Goal: Obtain resource: Download file/media

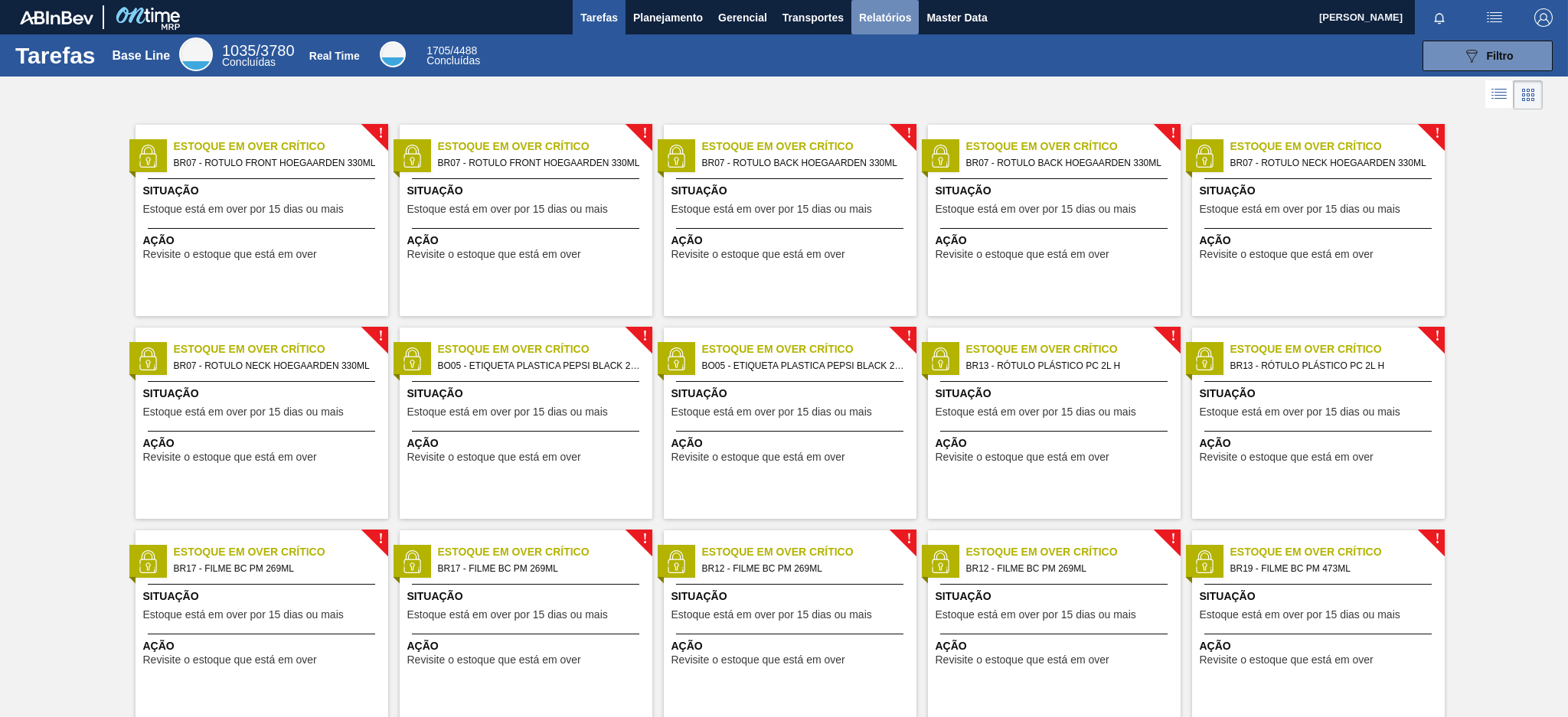
click at [893, 17] on span "Relatórios" at bounding box center [885, 17] width 52 height 18
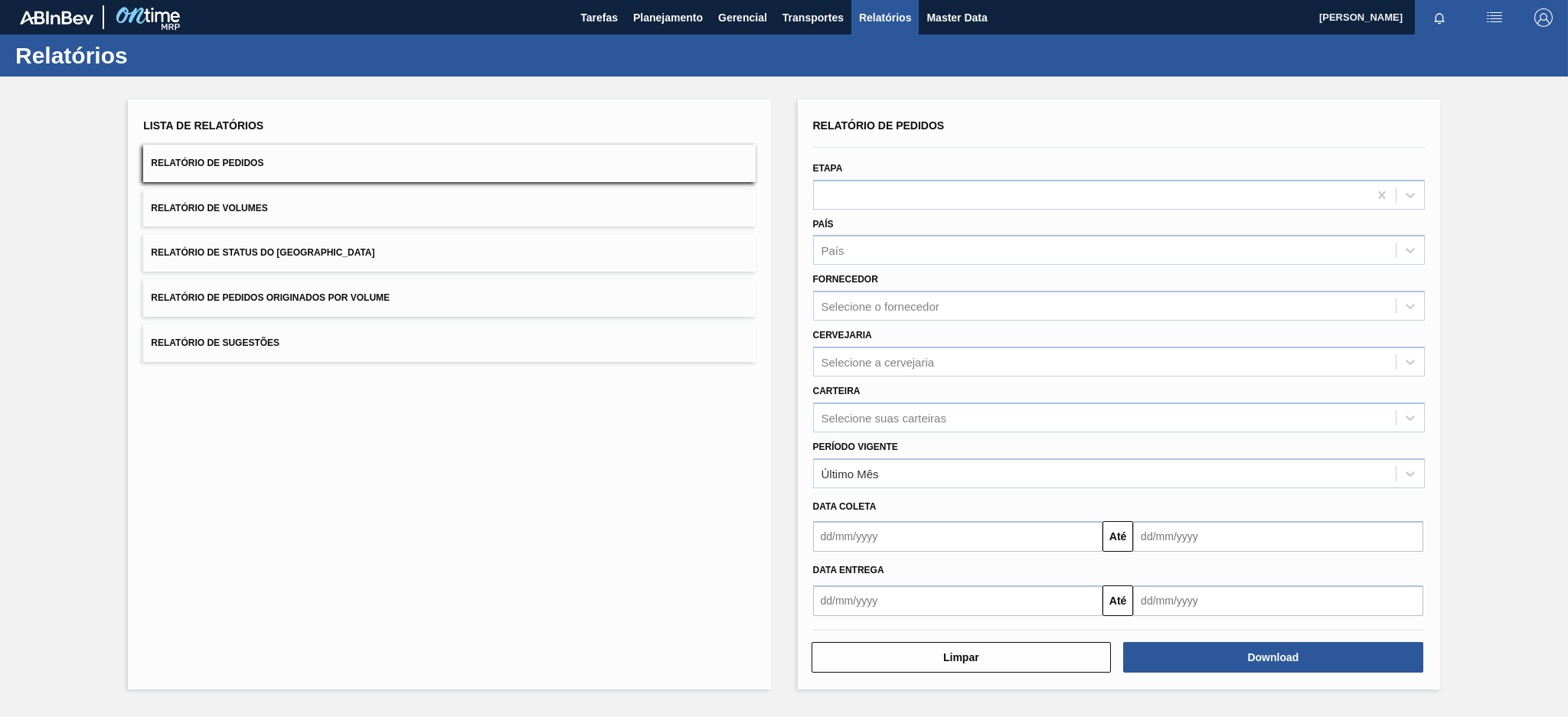
click at [611, 288] on button "Relatório de Pedidos Originados por Volume" at bounding box center [449, 298] width 611 height 38
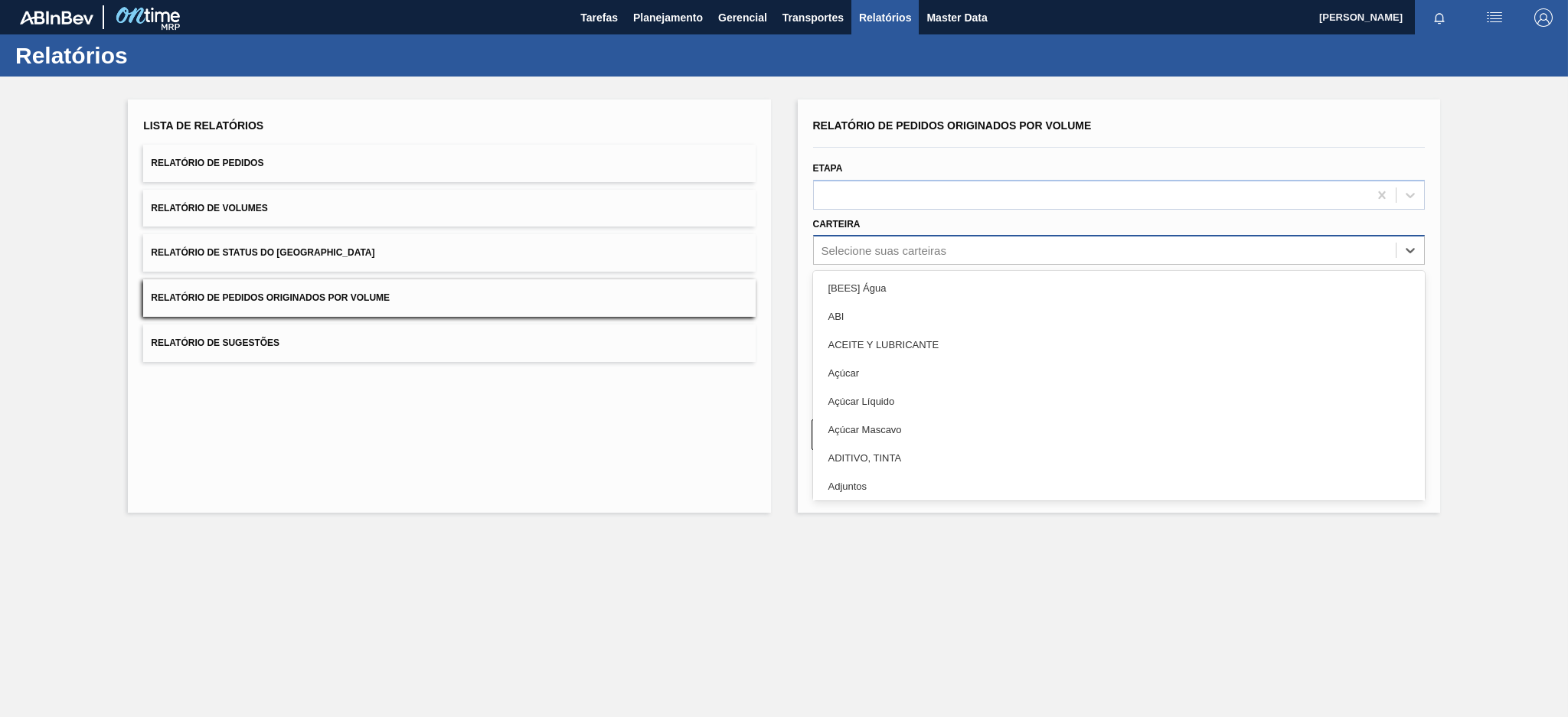
click at [969, 254] on div "Selecione suas carteiras" at bounding box center [1105, 250] width 582 height 22
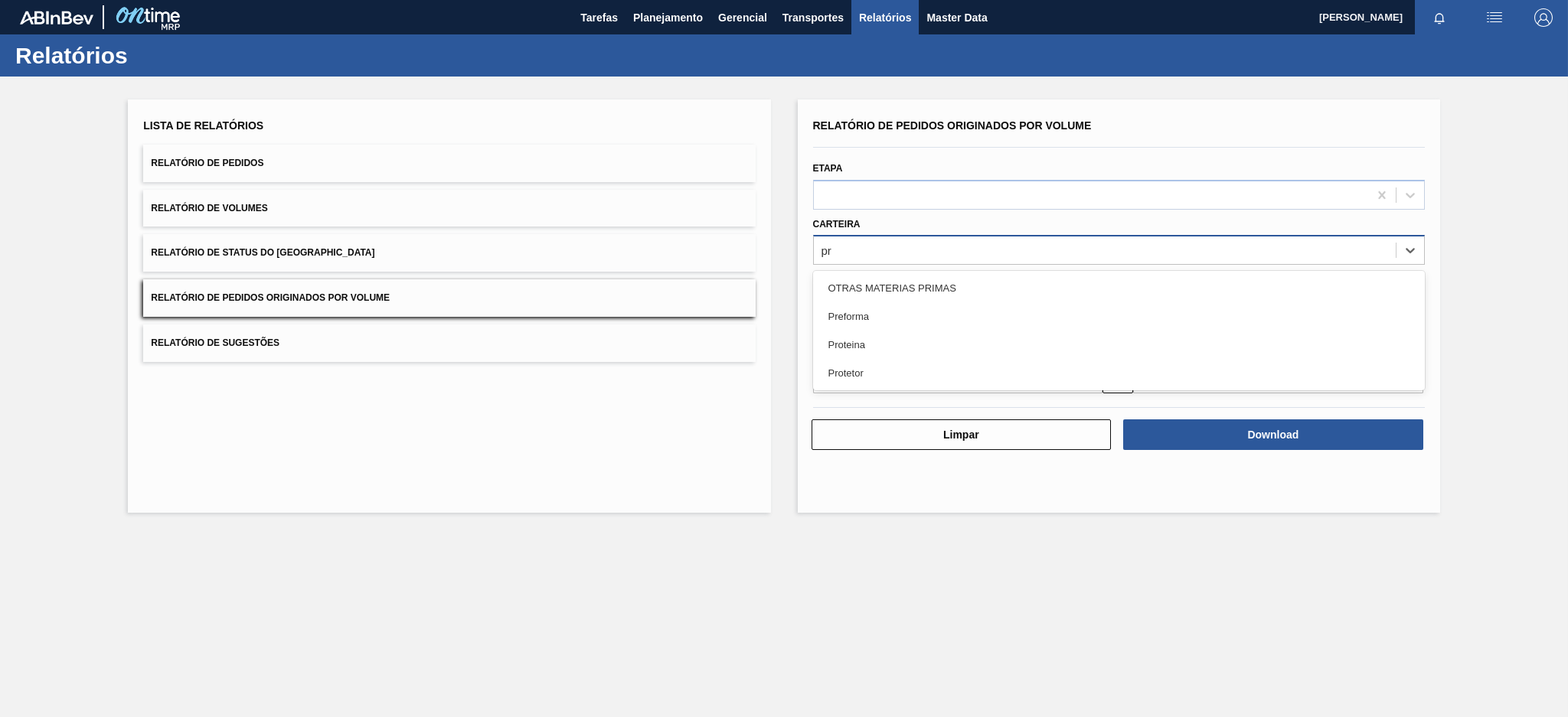
type input "pre"
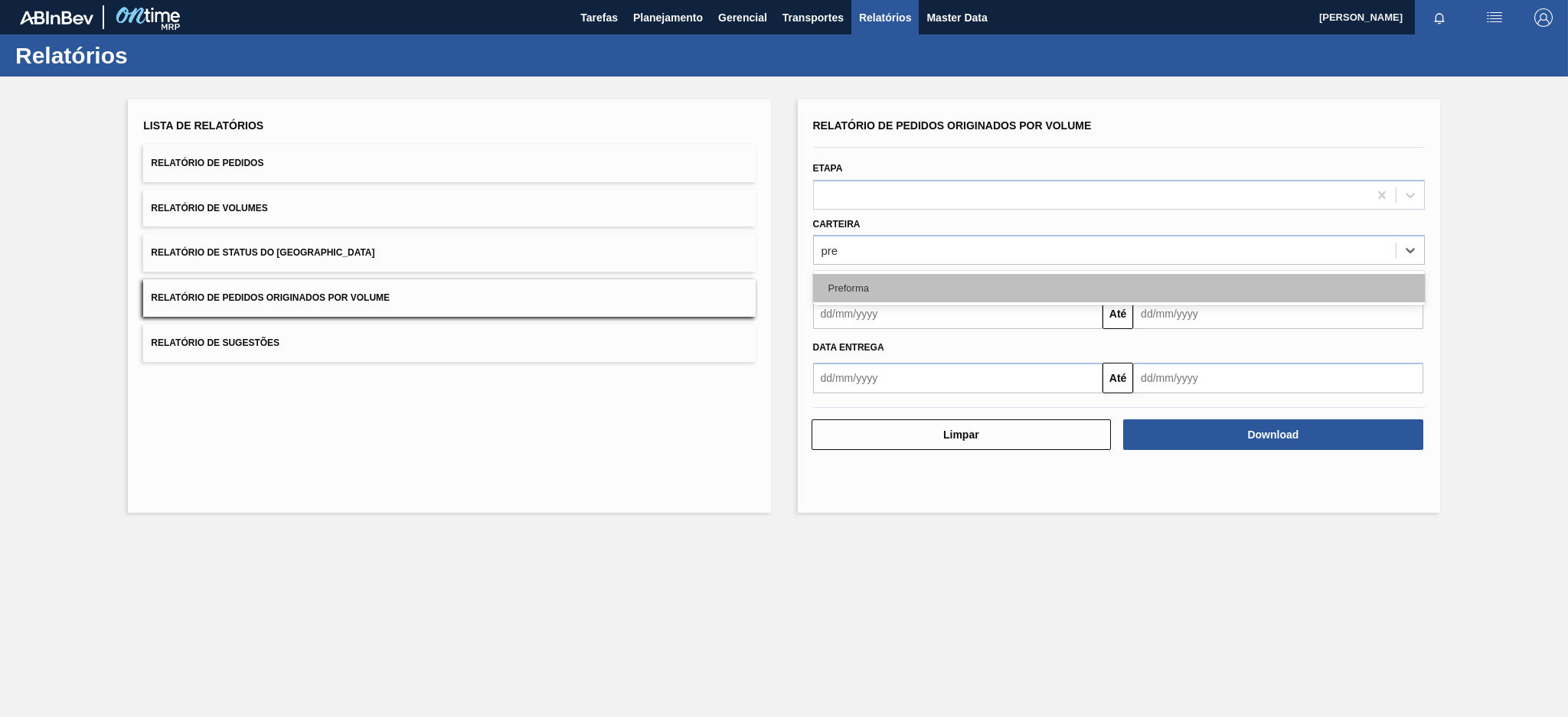
click at [961, 288] on div "Preforma" at bounding box center [1119, 287] width 611 height 28
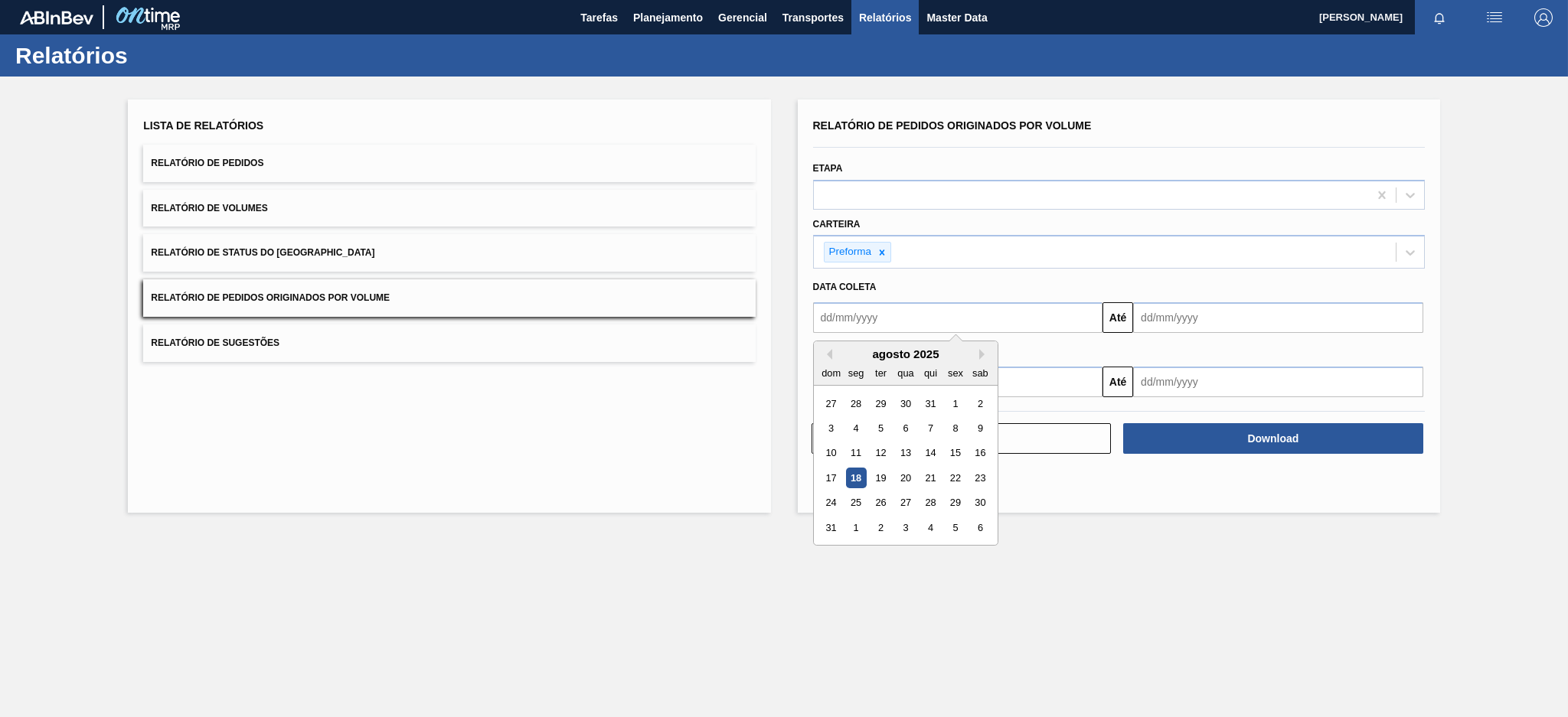
click at [947, 306] on input "text" at bounding box center [958, 318] width 290 height 31
click at [829, 349] on button "Previous Month" at bounding box center [827, 354] width 11 height 11
click at [836, 451] on div "13" at bounding box center [831, 453] width 20 height 20
type input "[DATE]"
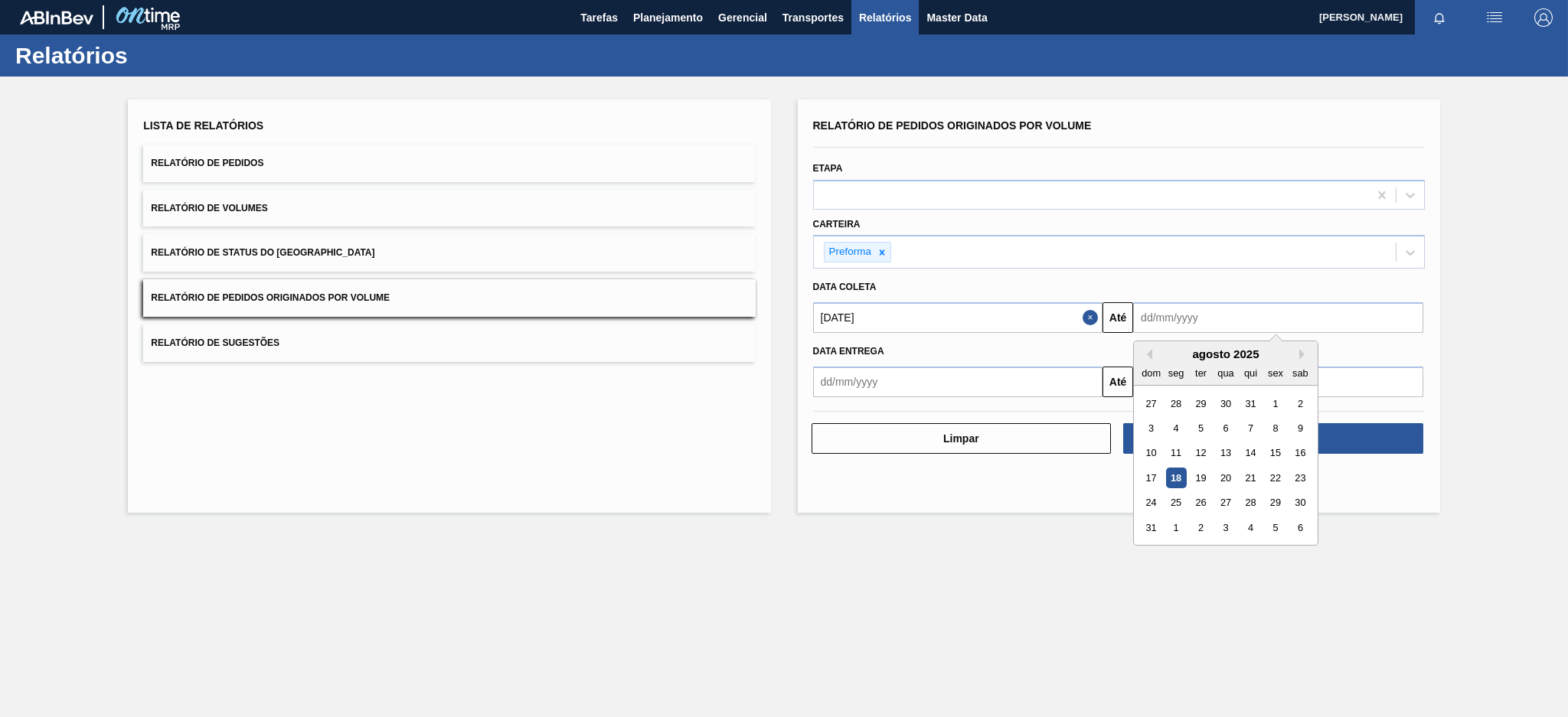
click at [1284, 323] on input "text" at bounding box center [1278, 318] width 290 height 31
click at [1177, 473] on div "18" at bounding box center [1176, 477] width 20 height 20
type input "[DATE]"
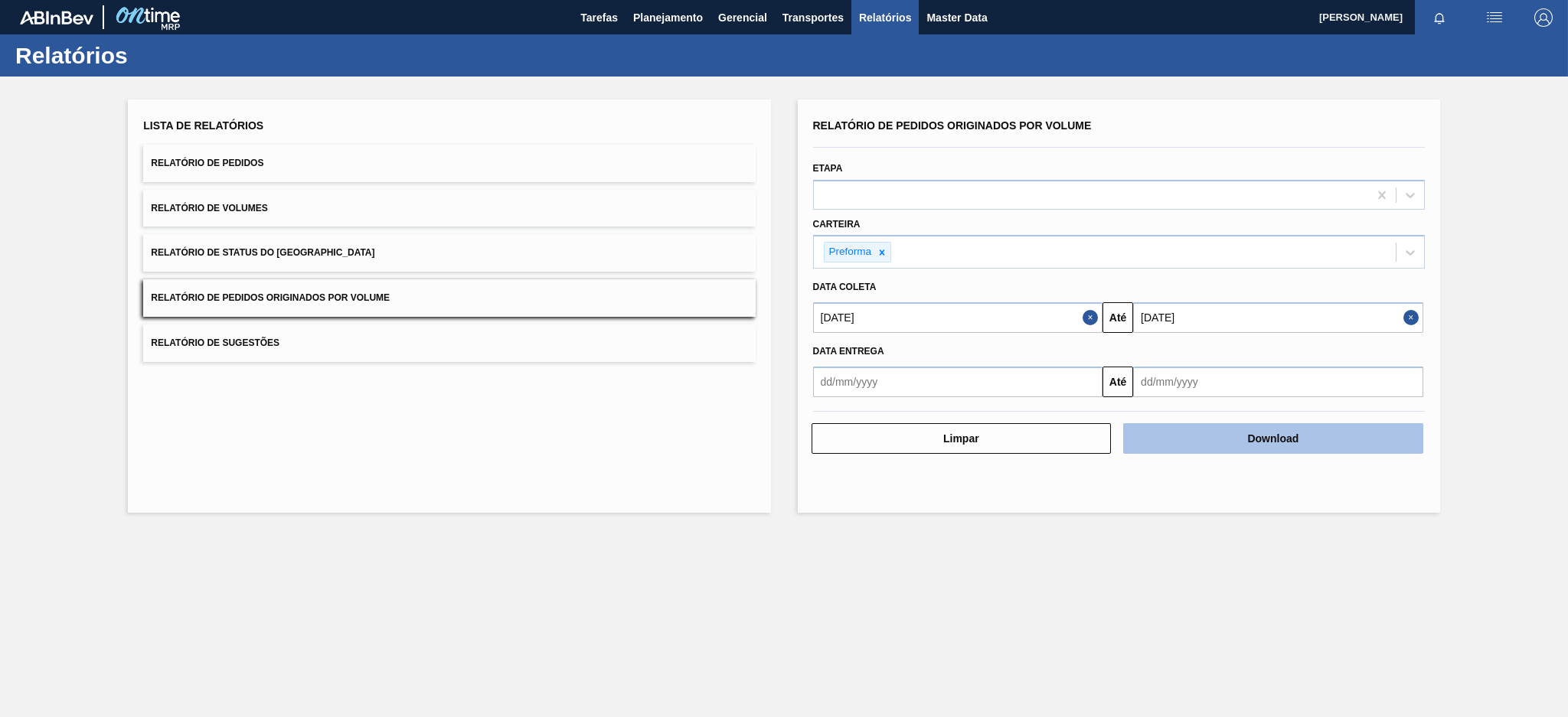
click at [1275, 434] on button "Download" at bounding box center [1272, 439] width 300 height 31
click at [1319, 448] on button "Download" at bounding box center [1272, 439] width 300 height 31
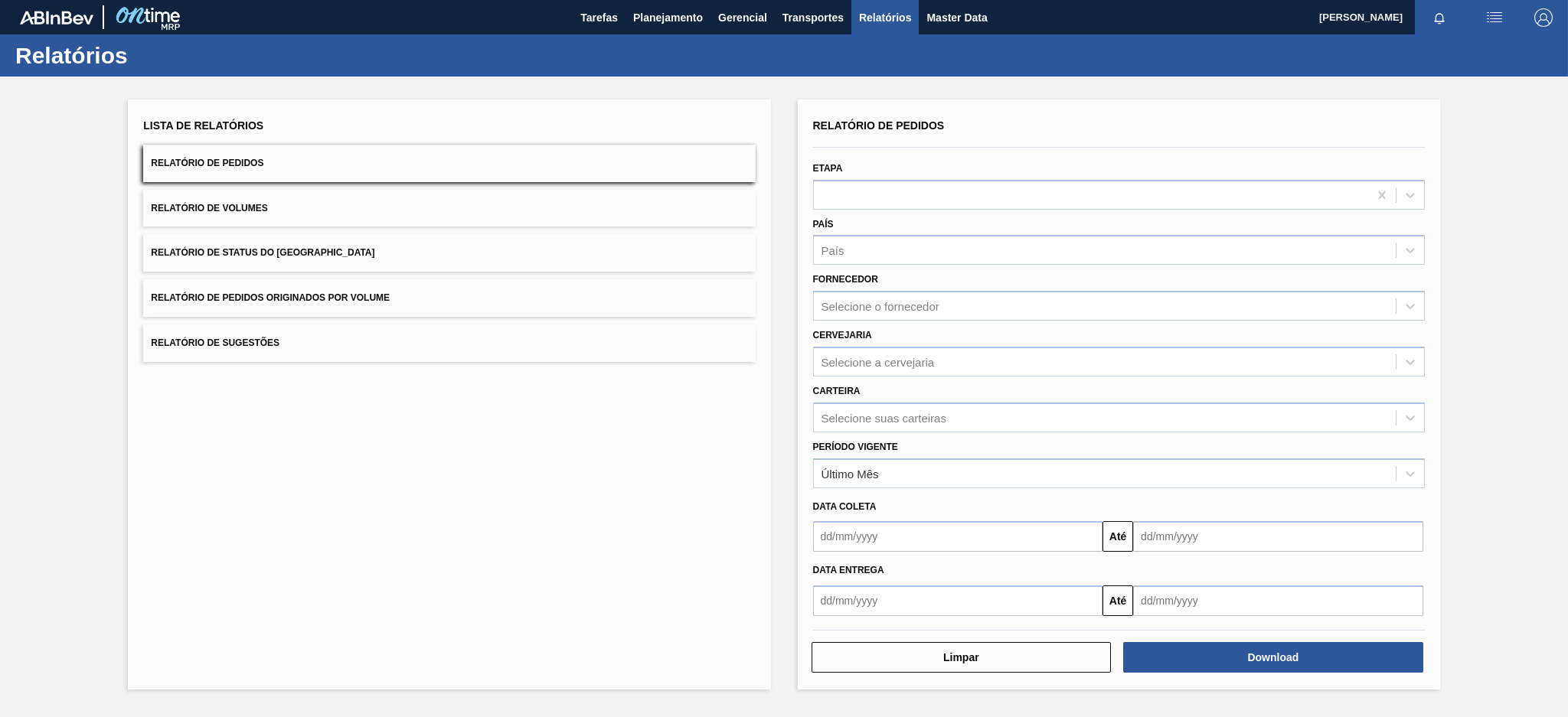
click at [464, 307] on button "Relatório de Pedidos Originados por Volume" at bounding box center [449, 298] width 611 height 38
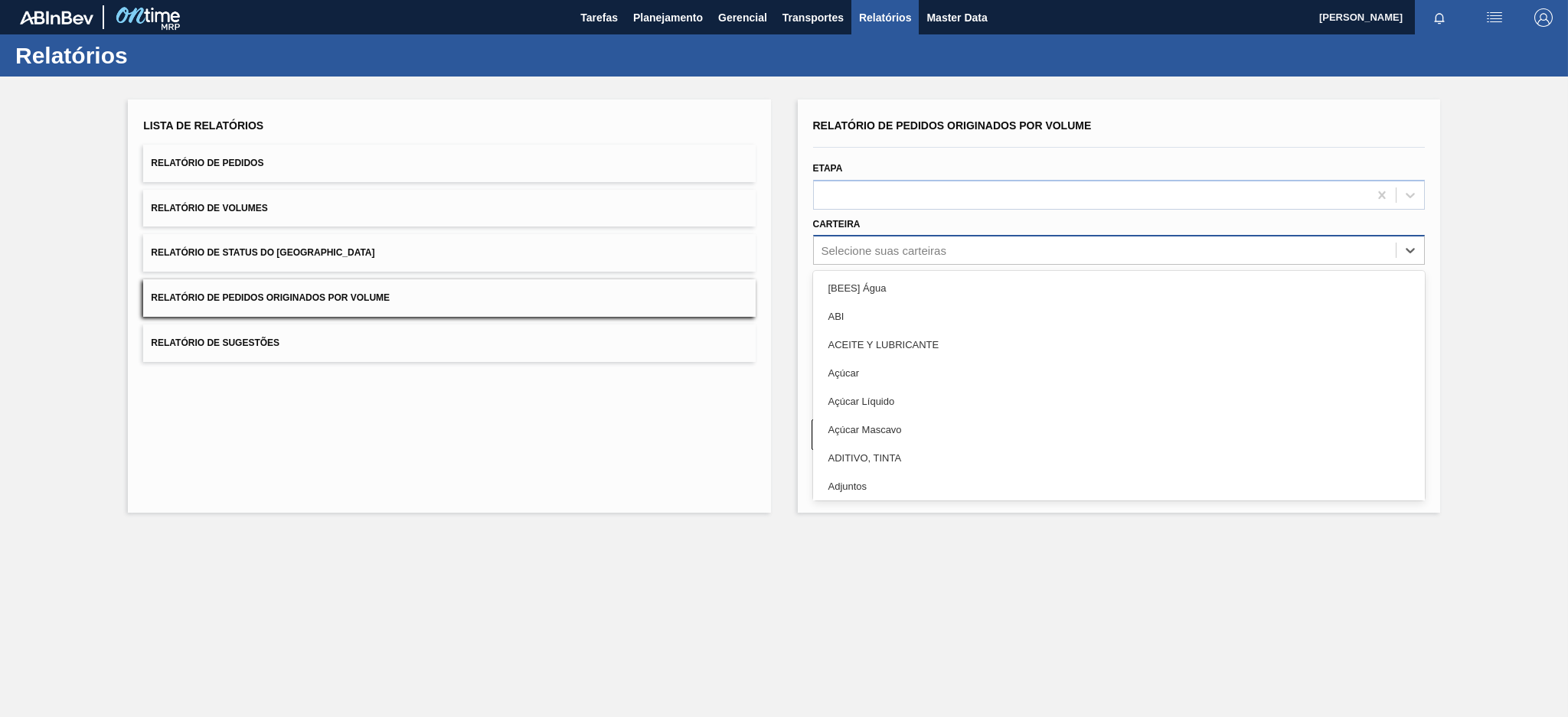
click at [853, 255] on div "Selecione suas carteiras" at bounding box center [884, 250] width 125 height 13
type input "aç"
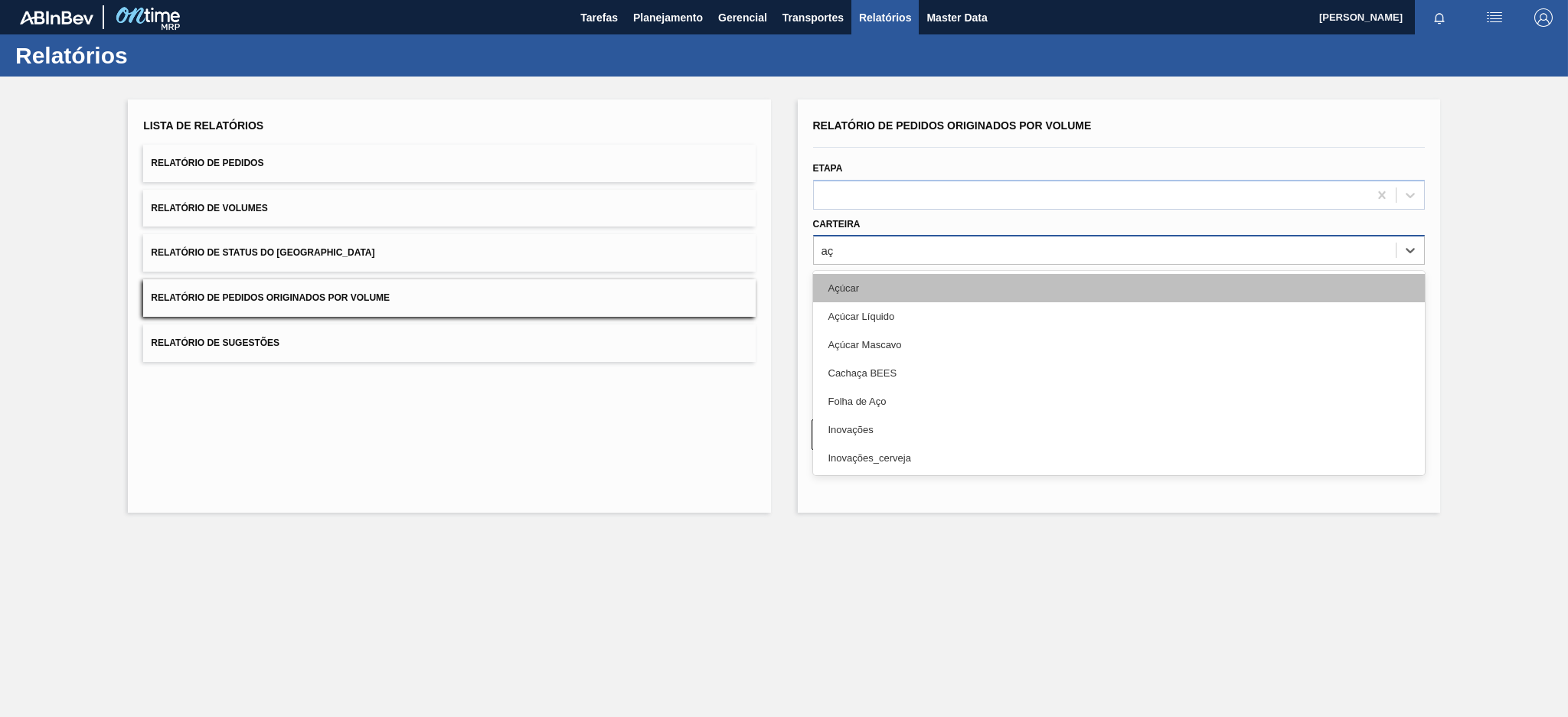
click at [852, 281] on div "Açúcar" at bounding box center [1119, 287] width 611 height 28
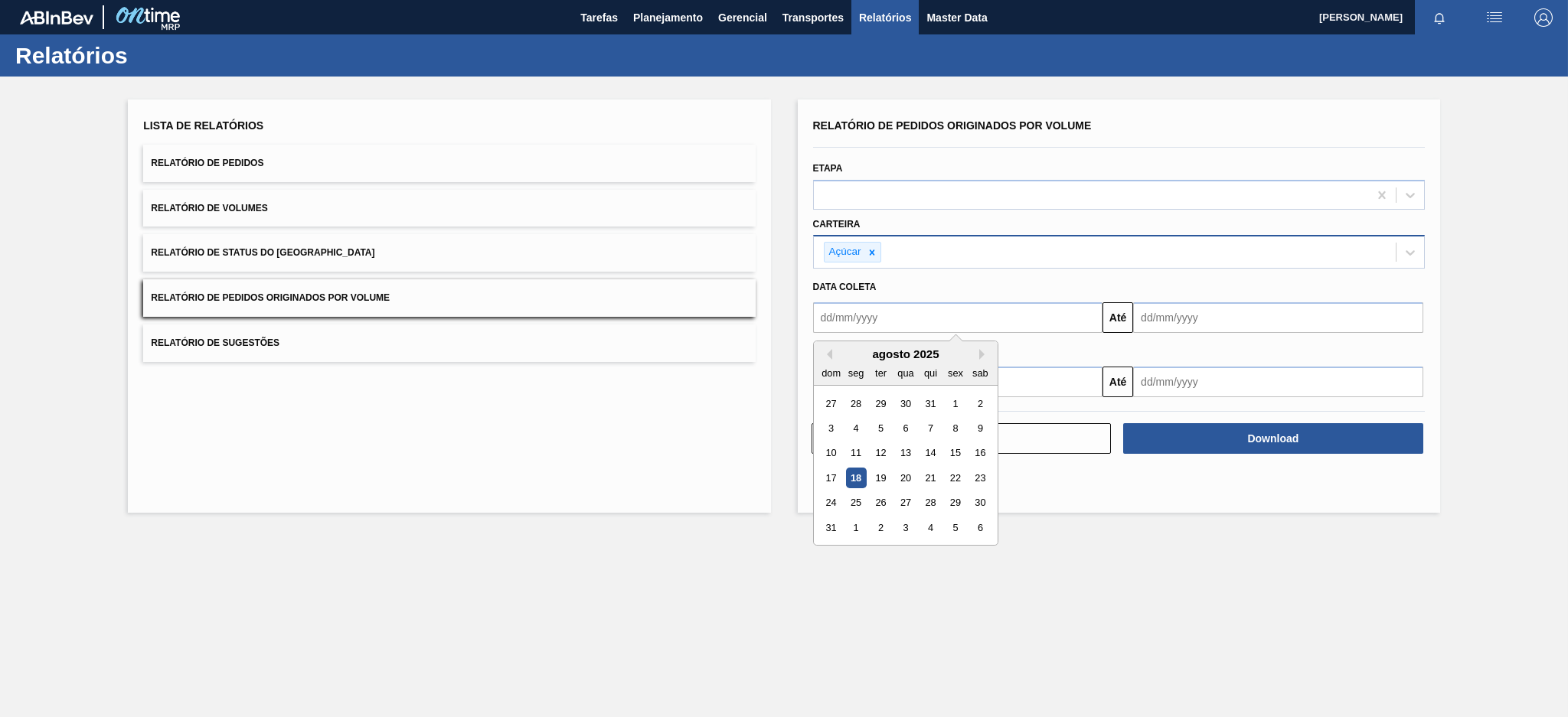
click at [859, 310] on input "text" at bounding box center [958, 318] width 290 height 31
click at [829, 356] on button "Previous Month" at bounding box center [827, 354] width 11 height 11
click at [830, 461] on div "13" at bounding box center [831, 453] width 20 height 20
type input "[DATE]"
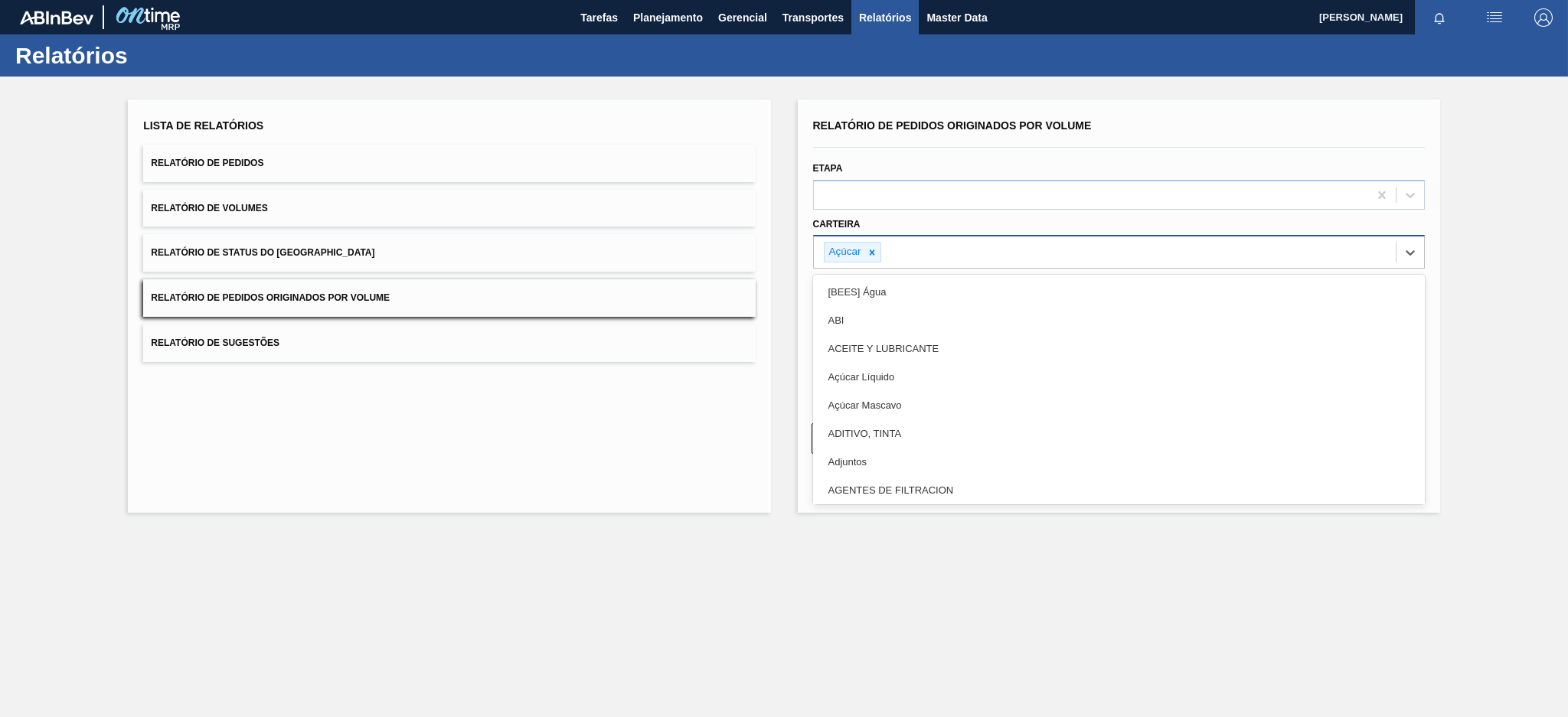
click at [1001, 252] on div "Açúcar" at bounding box center [1105, 252] width 582 height 31
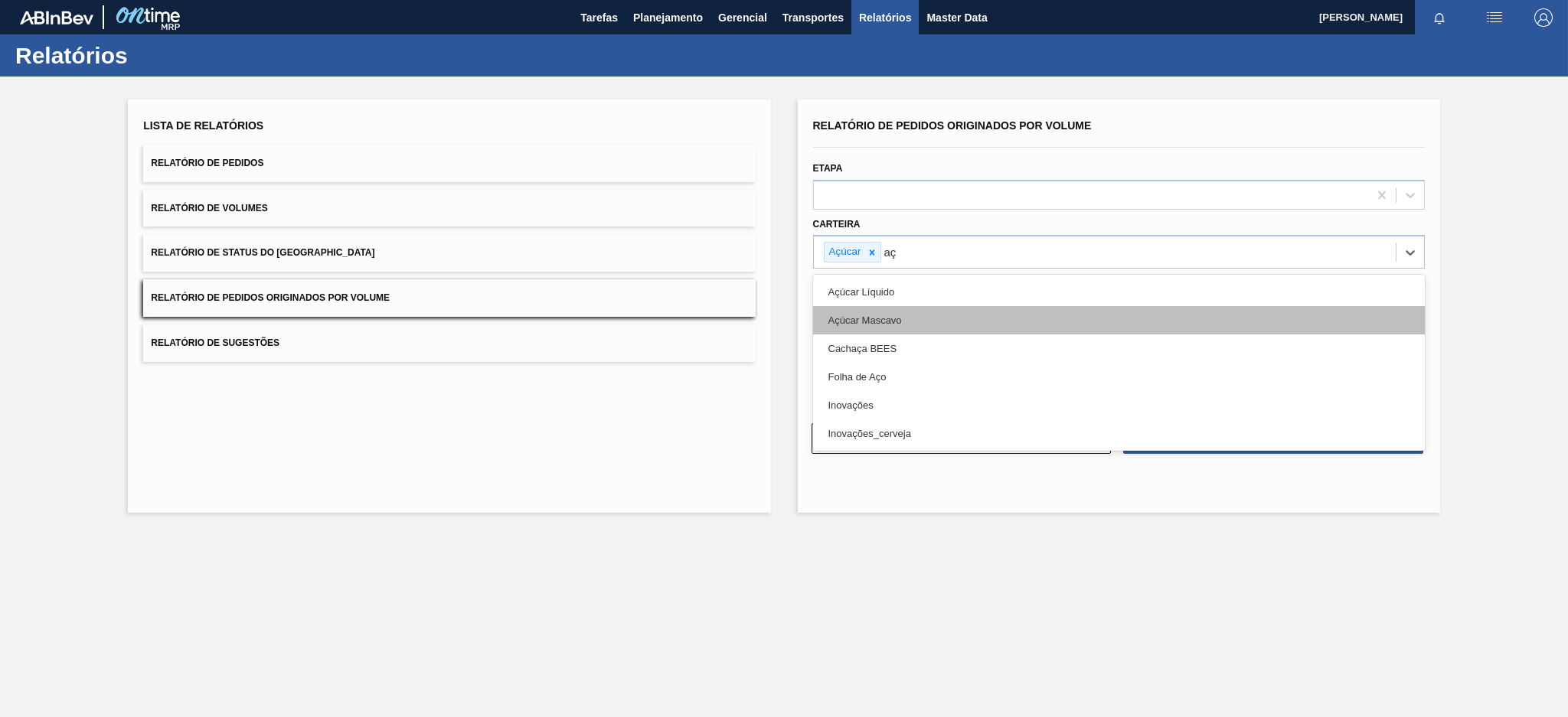
type input "a"
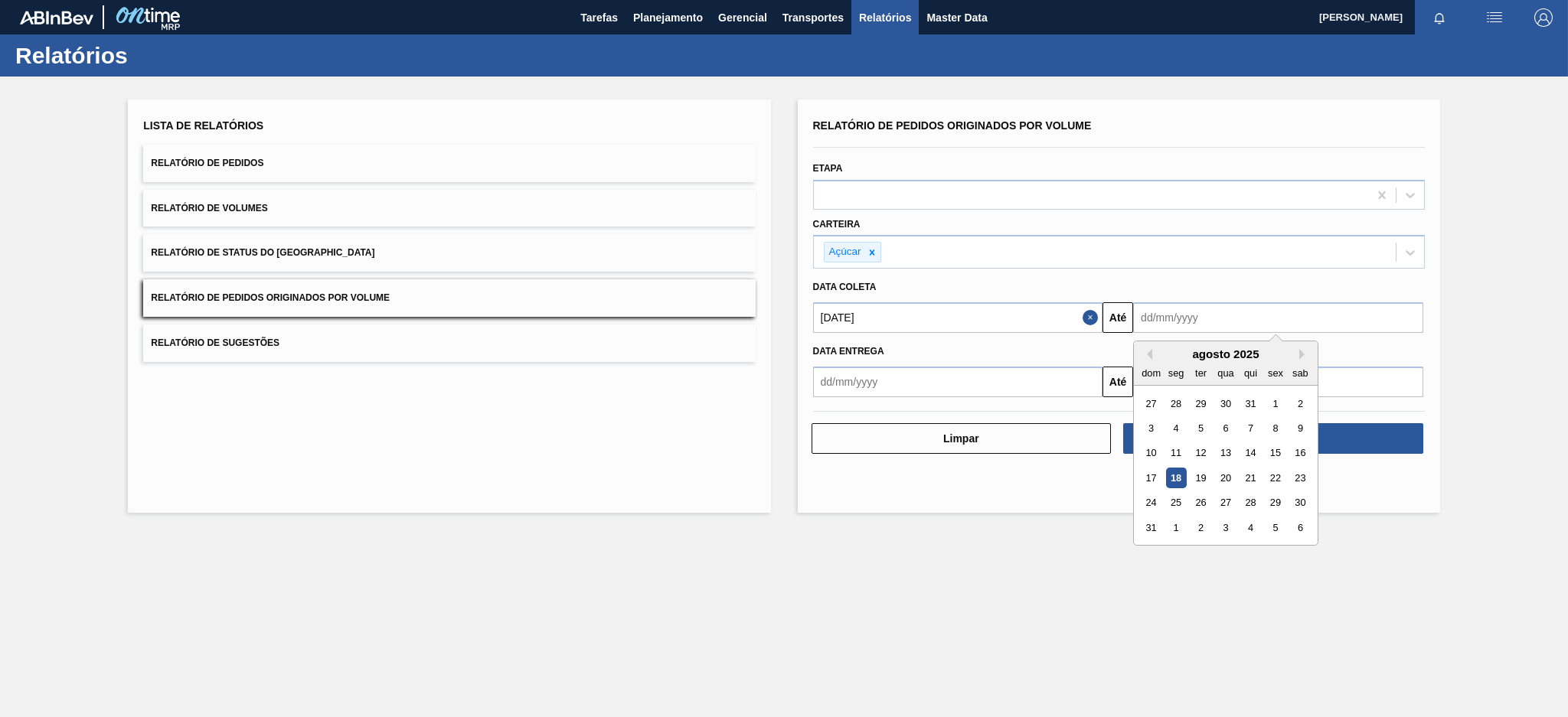
click at [1163, 310] on input "text" at bounding box center [1278, 318] width 290 height 31
click at [1173, 473] on div "18" at bounding box center [1176, 477] width 20 height 20
type input "[DATE]"
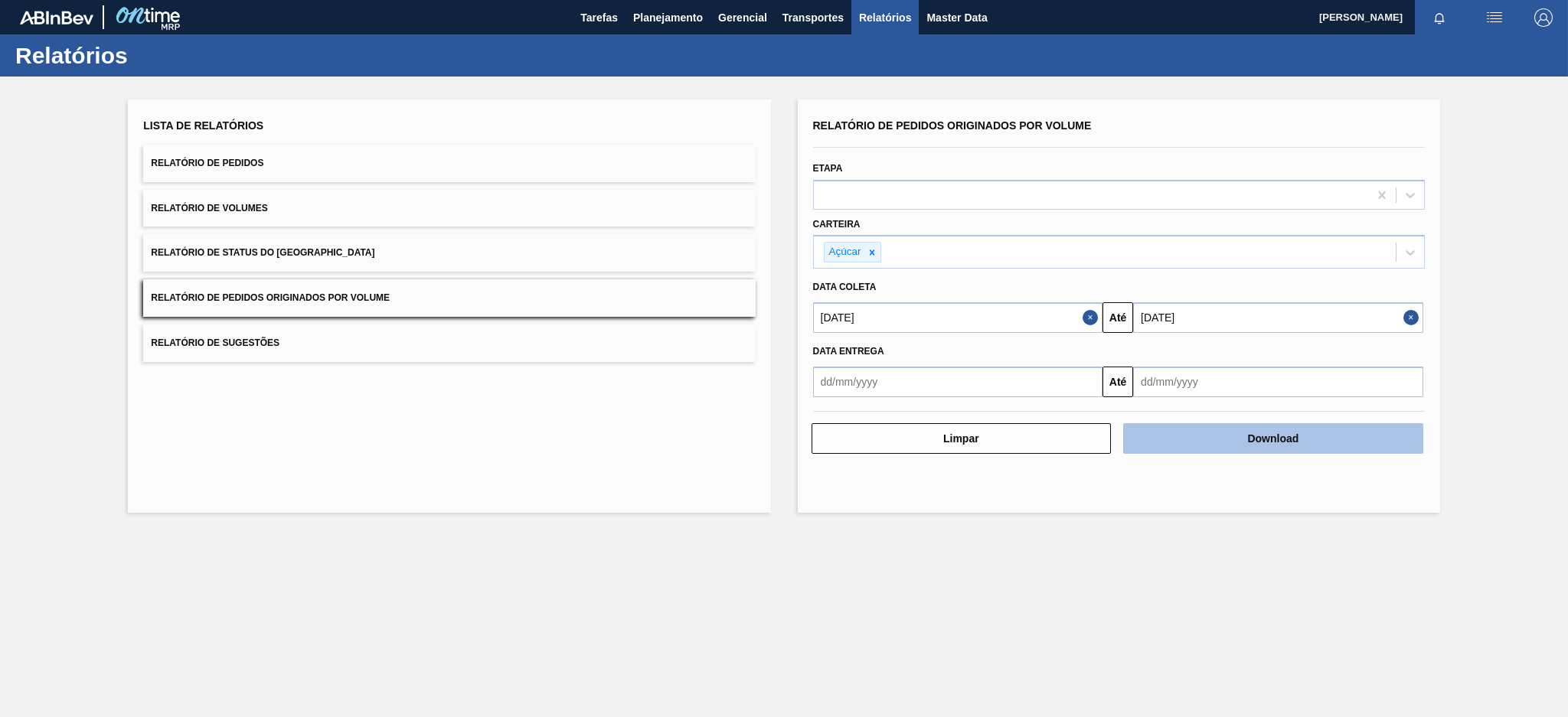
click at [1235, 436] on button "Download" at bounding box center [1272, 439] width 300 height 31
